Goal: Find specific page/section: Find specific page/section

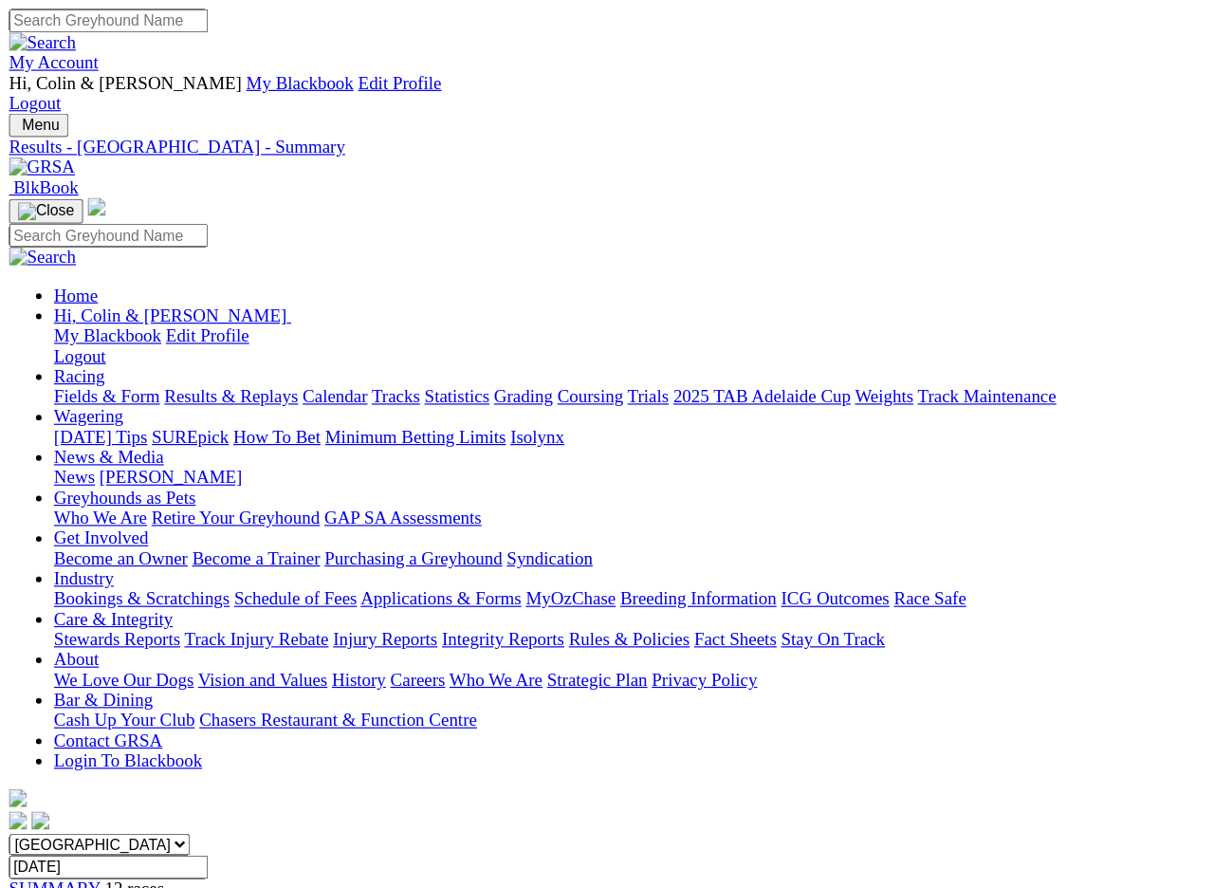
scroll to position [4, 0]
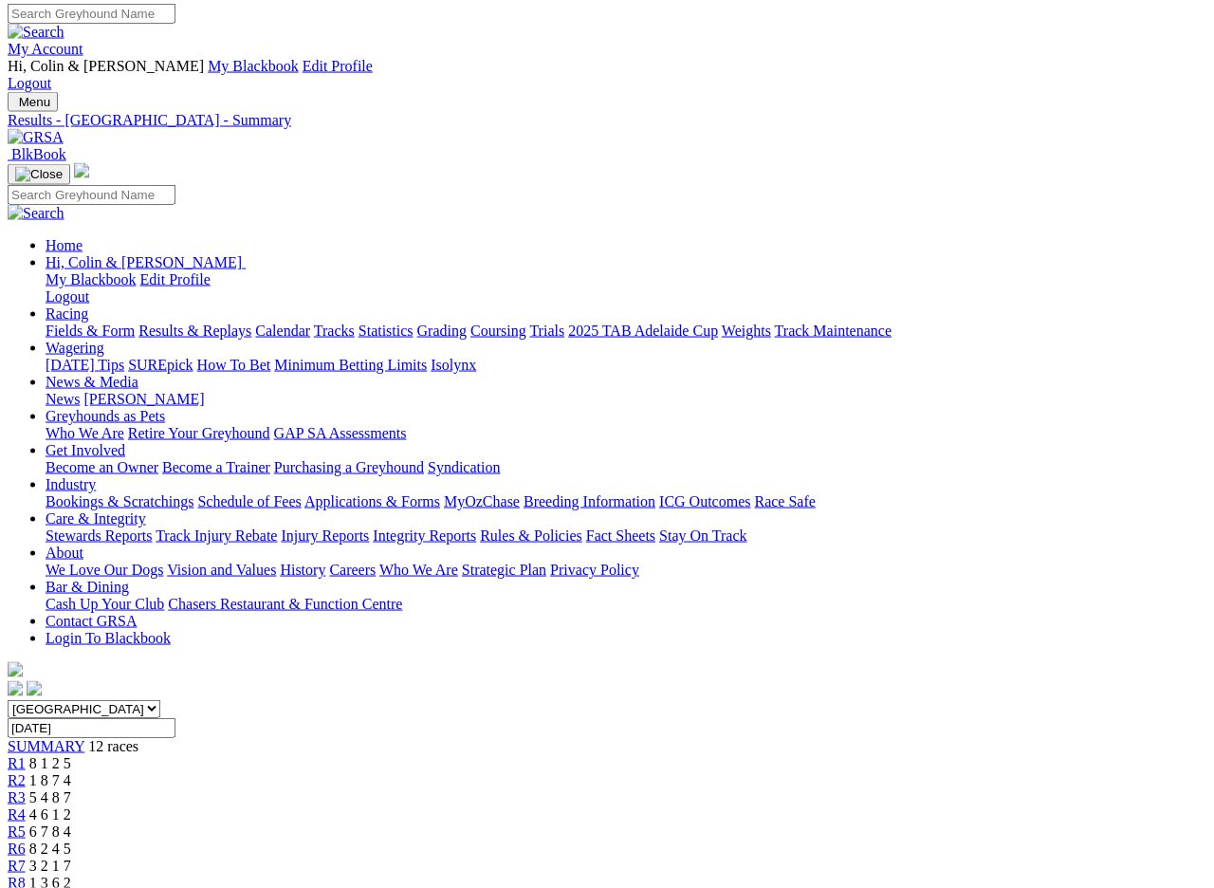
click at [175, 718] on input "Thursday, 16 May 2024" at bounding box center [92, 728] width 168 height 20
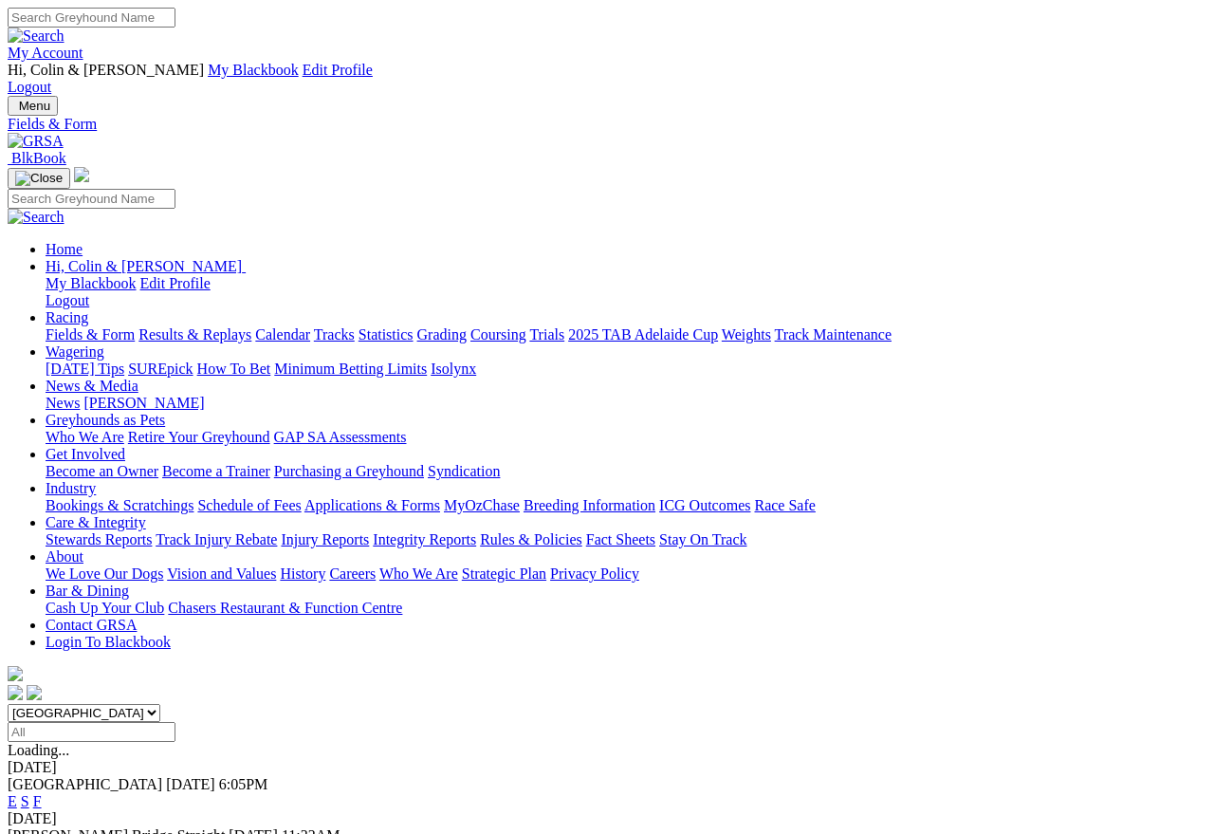
scroll to position [9, 0]
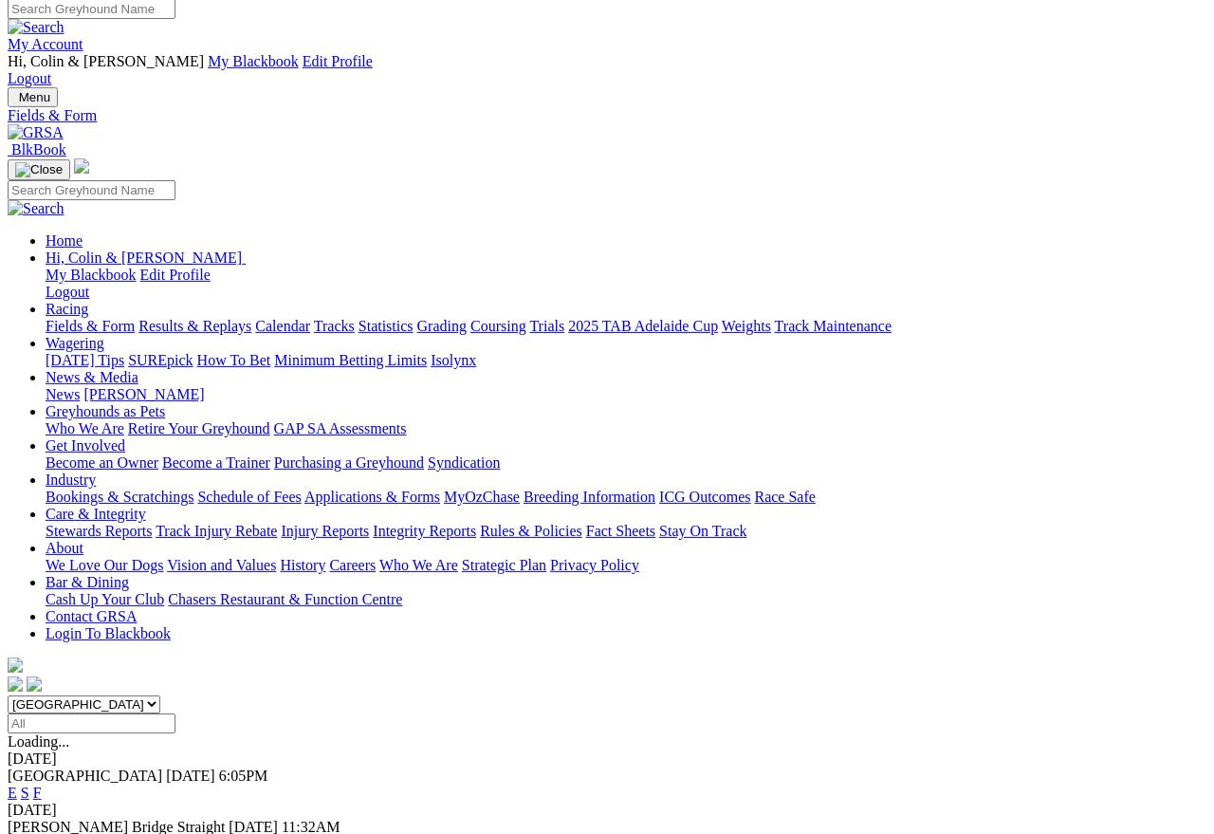
click at [42, 833] on link "F" at bounding box center [37, 844] width 9 height 16
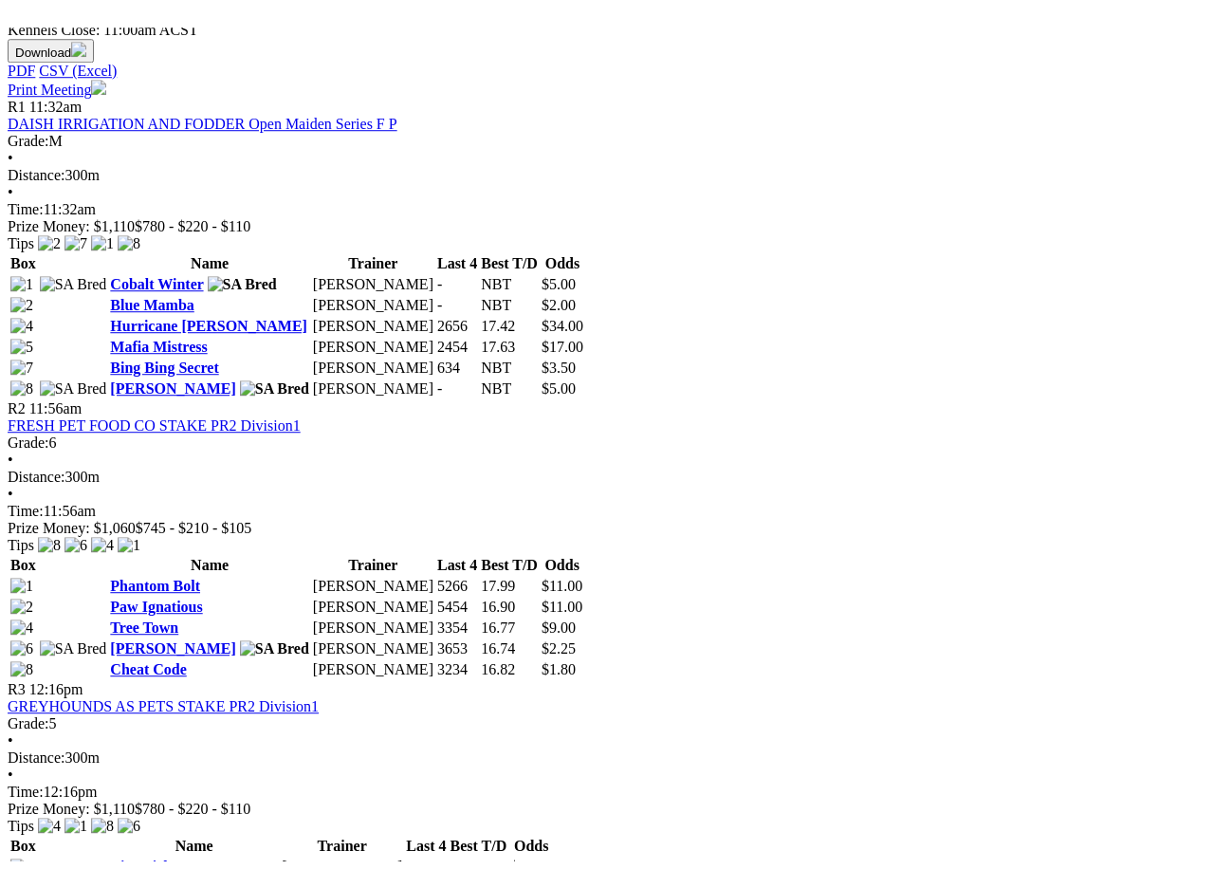
scroll to position [902, 0]
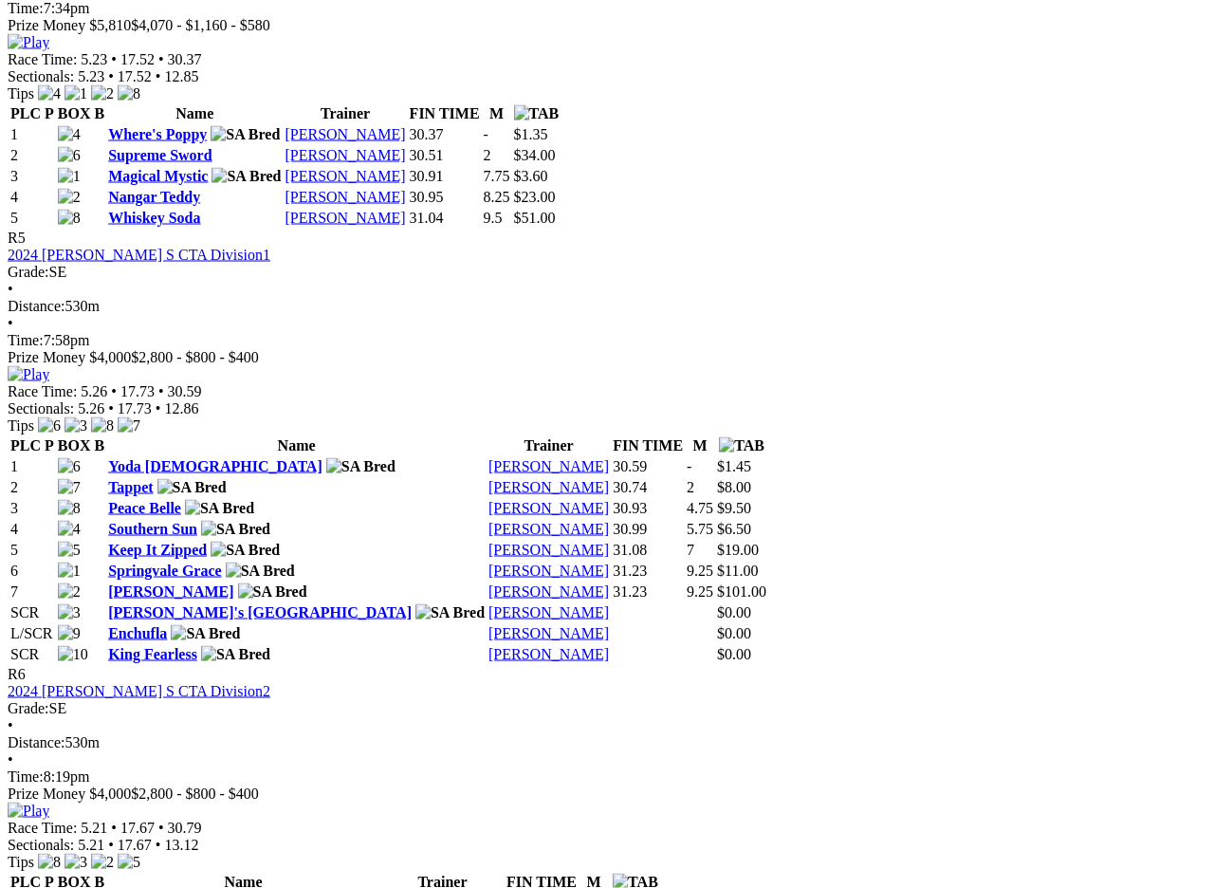
scroll to position [2253, 0]
